Goal: Task Accomplishment & Management: Manage account settings

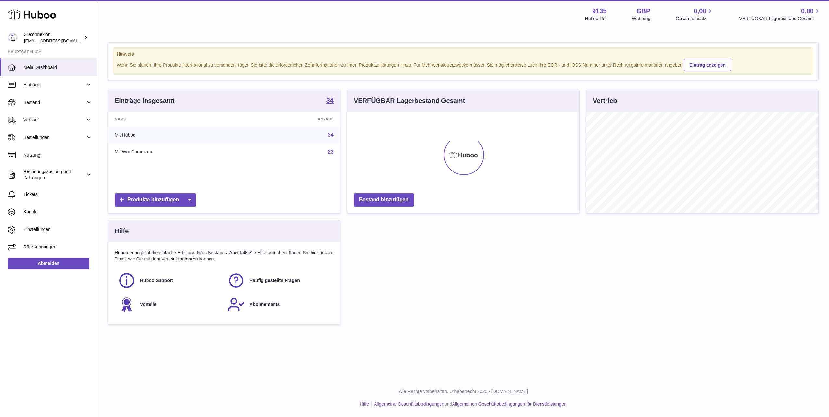
scroll to position [101, 232]
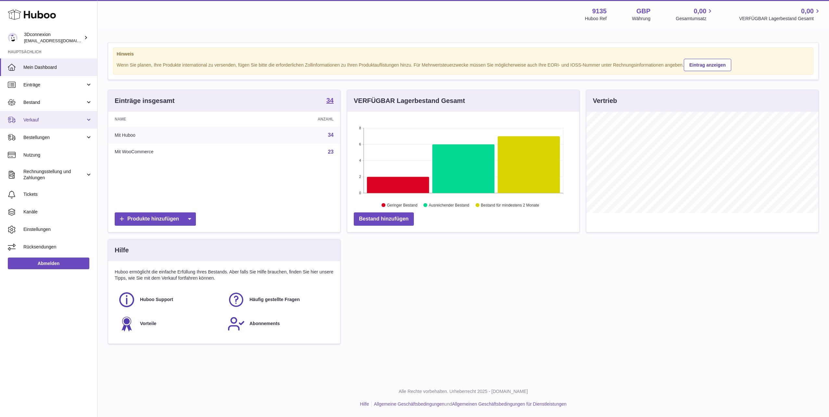
click at [40, 114] on link "Verkauf" at bounding box center [48, 120] width 97 height 18
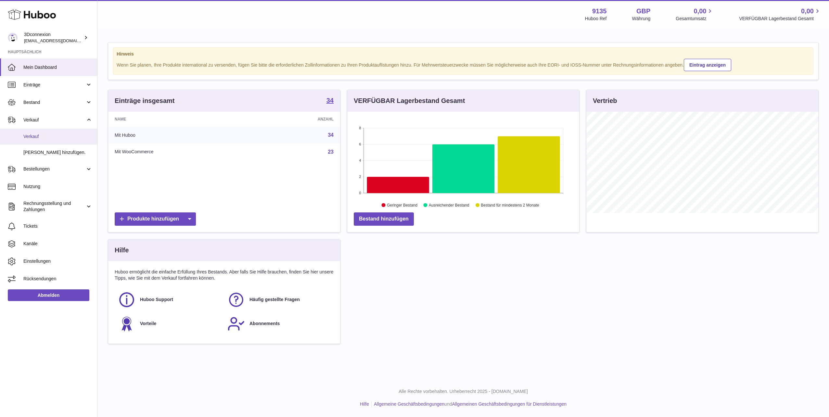
click at [53, 133] on span "Verkauf" at bounding box center [57, 136] width 69 height 6
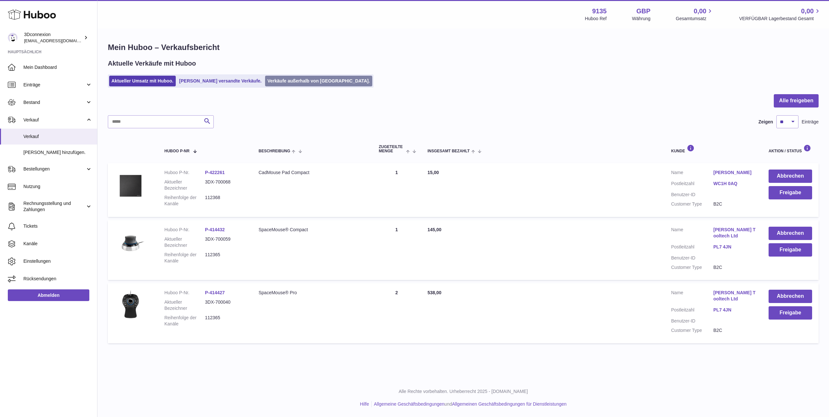
click at [282, 80] on link "Verkäufe außerhalb von [GEOGRAPHIC_DATA]." at bounding box center [318, 81] width 107 height 11
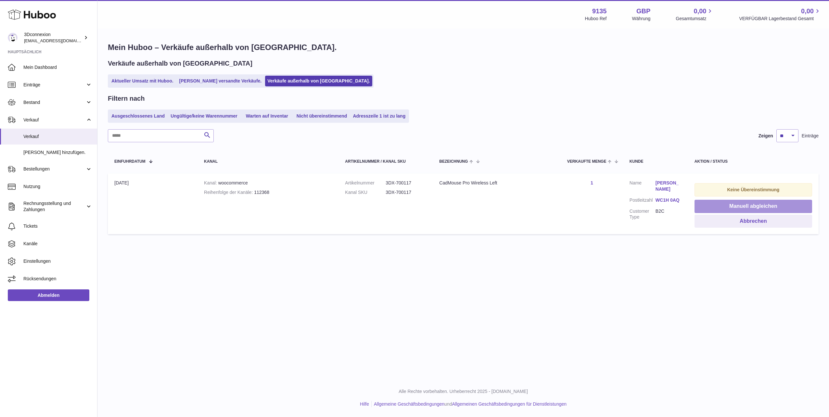
click at [702, 205] on button "Manuell abgleichen" at bounding box center [753, 206] width 118 height 13
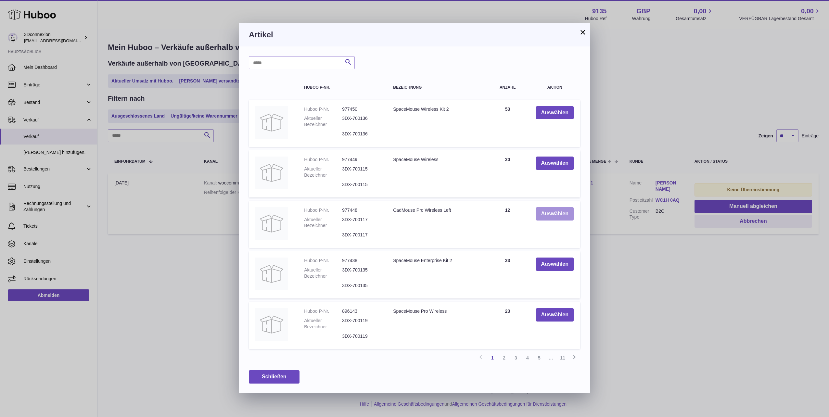
click at [541, 213] on button "Auswählen" at bounding box center [555, 213] width 38 height 13
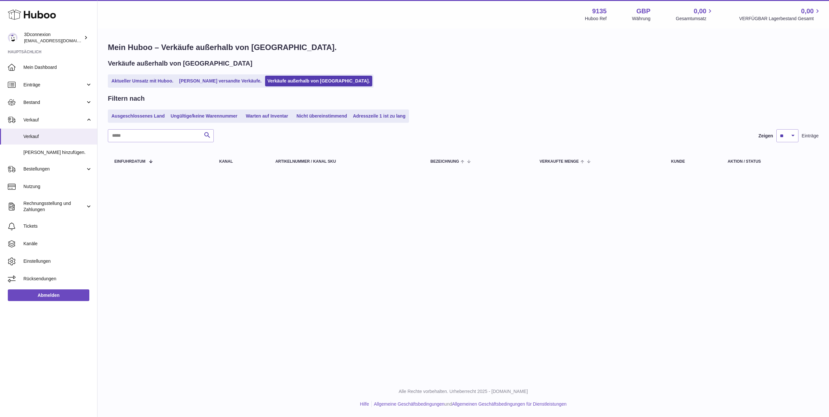
click at [142, 80] on link "Aktueller Umsatz mit Huboo." at bounding box center [142, 81] width 67 height 11
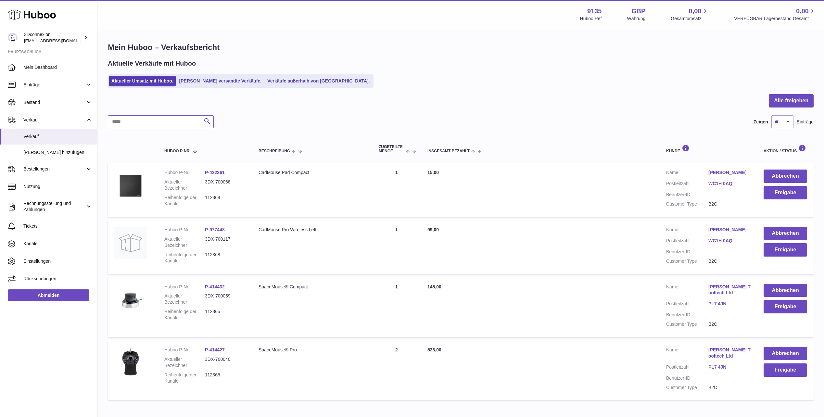
click at [151, 123] on input "text" at bounding box center [161, 121] width 106 height 13
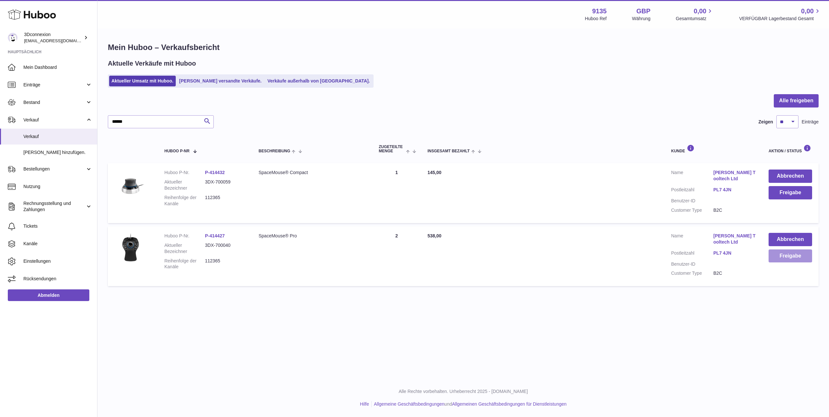
click at [799, 257] on button "Freigabe" at bounding box center [790, 255] width 44 height 13
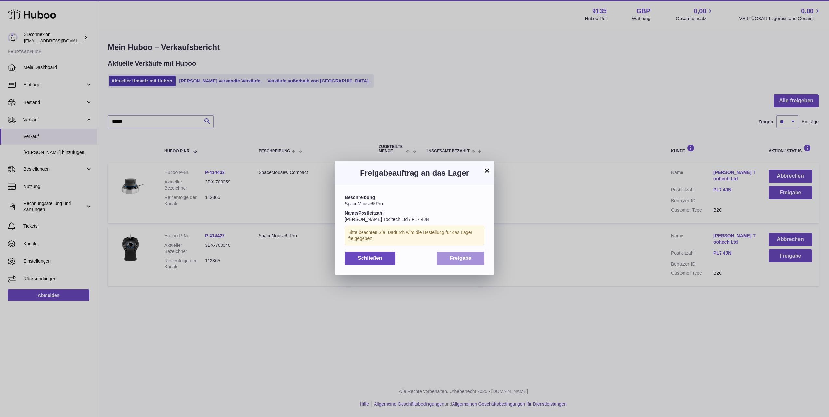
click at [455, 256] on span "Freigabe" at bounding box center [460, 258] width 22 height 6
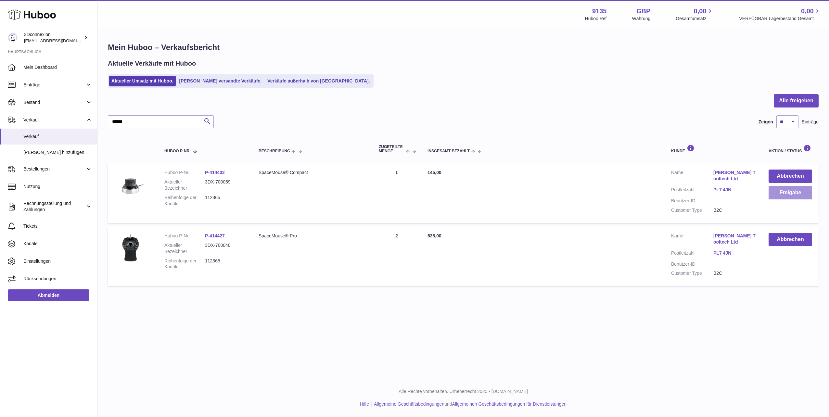
click at [794, 193] on button "Freigabe" at bounding box center [790, 192] width 44 height 13
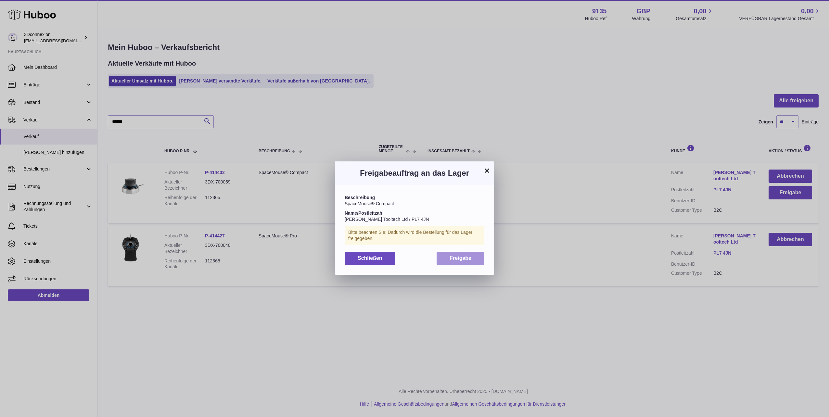
click at [465, 255] on button "Freigabe" at bounding box center [460, 258] width 48 height 13
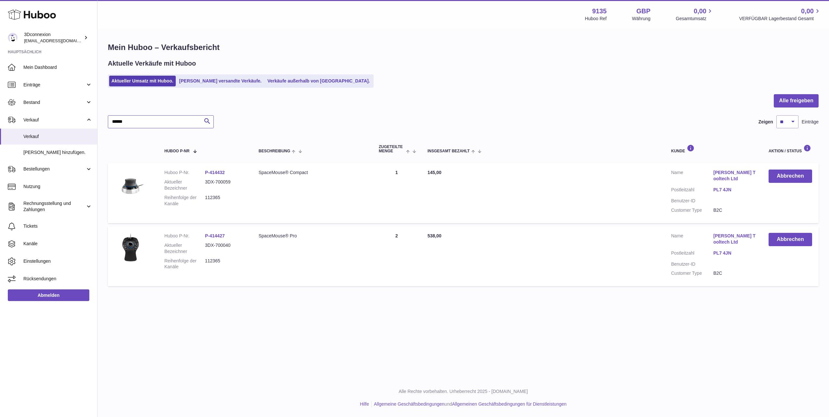
click at [164, 117] on input "******" at bounding box center [161, 121] width 106 height 13
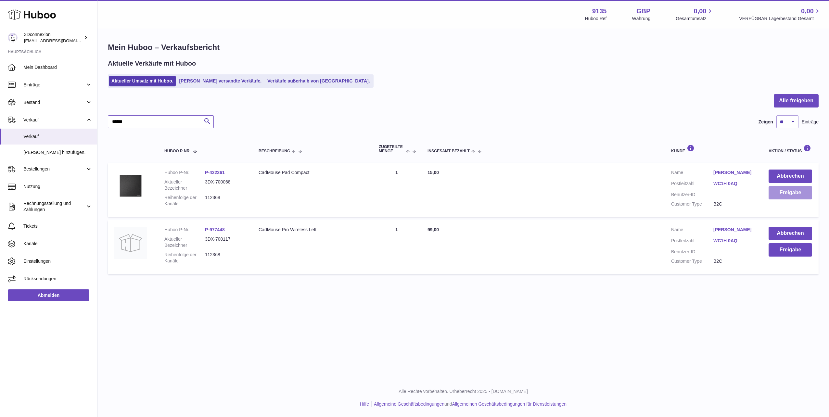
type input "******"
click at [770, 199] on button "Freigabe" at bounding box center [790, 192] width 44 height 13
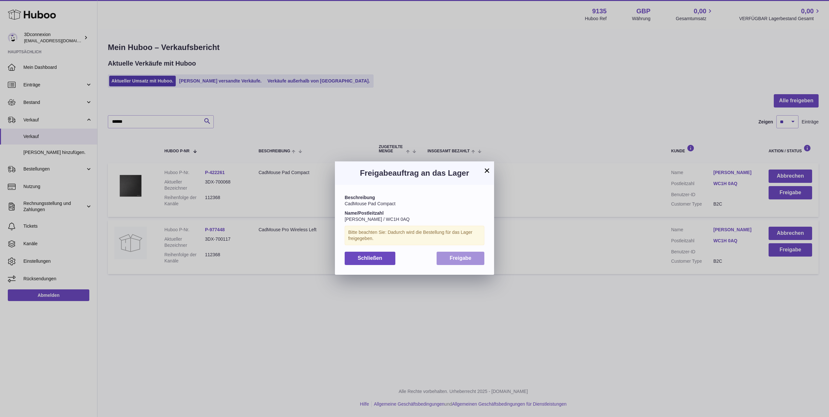
click at [460, 262] on button "Freigabe" at bounding box center [460, 258] width 48 height 13
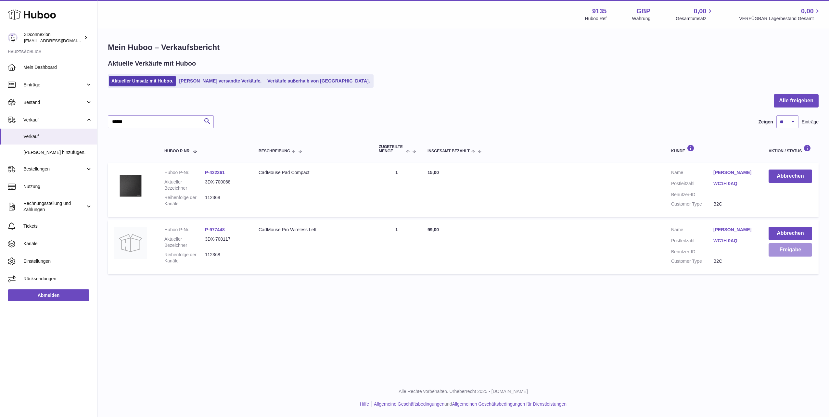
click at [791, 255] on button "Freigabe" at bounding box center [790, 249] width 44 height 13
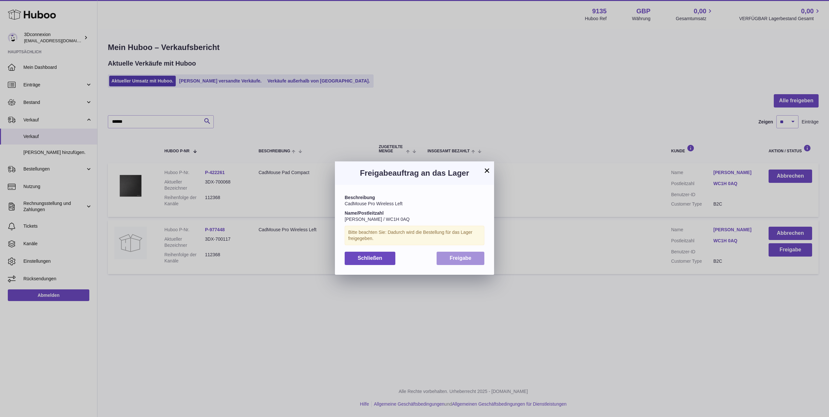
click at [472, 258] on button "Freigabe" at bounding box center [460, 258] width 48 height 13
